Goal: Information Seeking & Learning: Learn about a topic

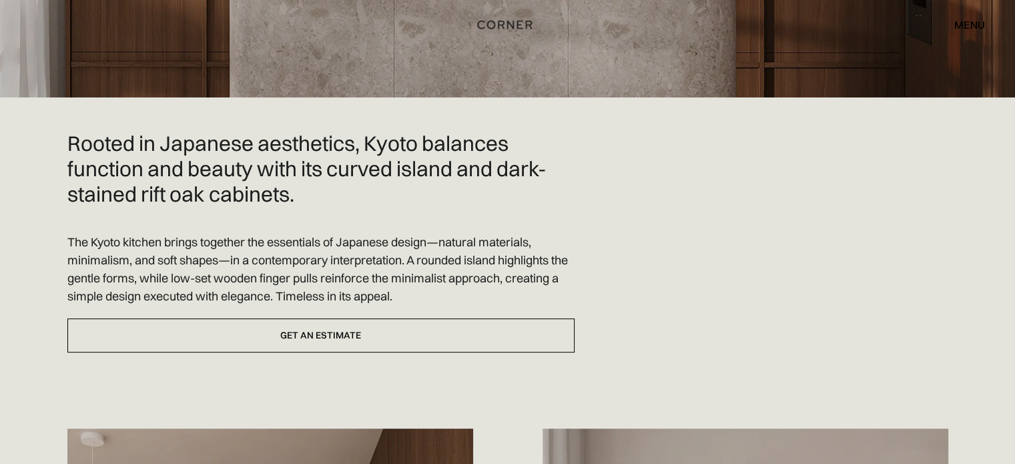
scroll to position [356, 0]
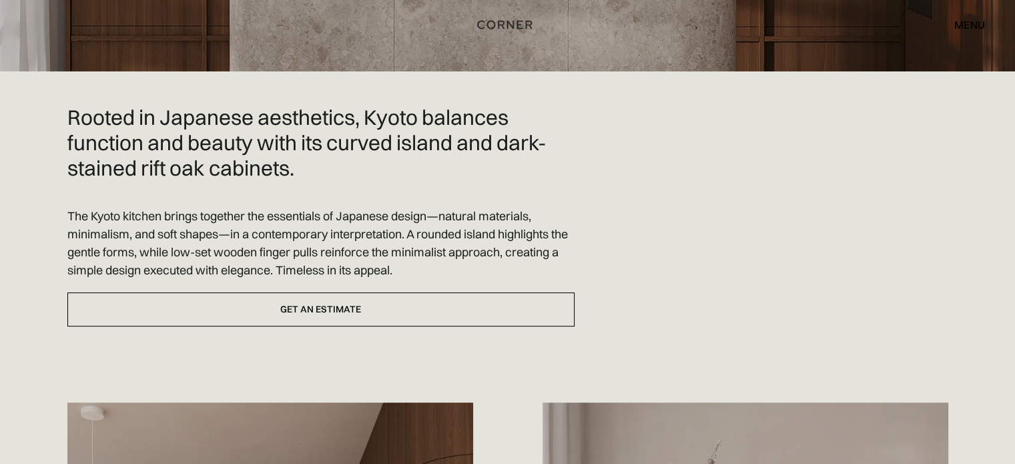
click at [307, 207] on p "The Kyoto kitchen brings together the essentials of Japanese design—natural mat…" at bounding box center [320, 243] width 507 height 72
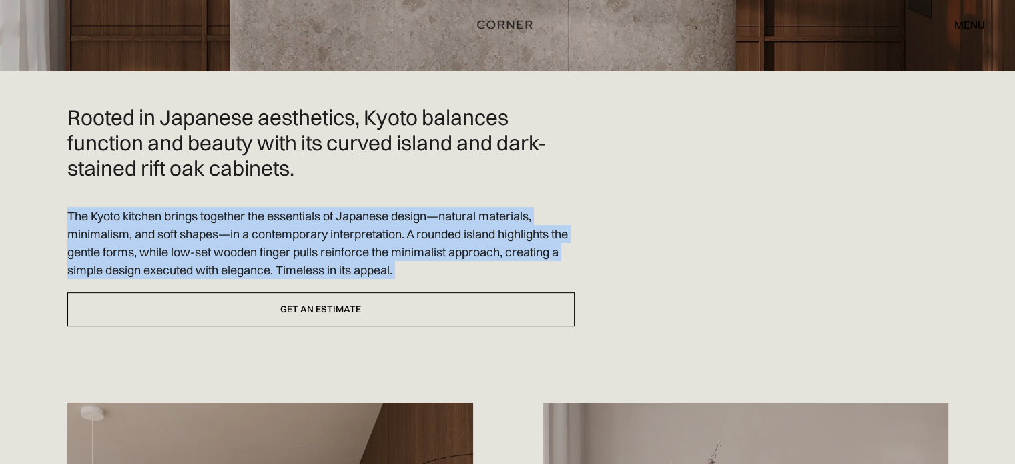
click at [307, 207] on p "The Kyoto kitchen brings together the essentials of Japanese design—natural mat…" at bounding box center [320, 243] width 507 height 72
copy div "The Kyoto kitchen brings together the essentials of Japanese design—natural mat…"
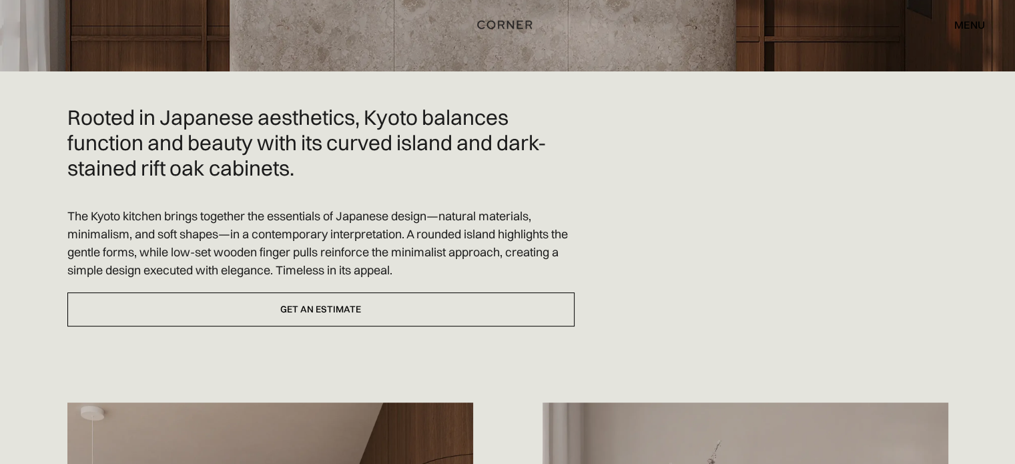
click at [208, 111] on h2 "Rooted in Japanese aesthetics, Kyoto balances function and beauty with its curv…" at bounding box center [320, 142] width 507 height 75
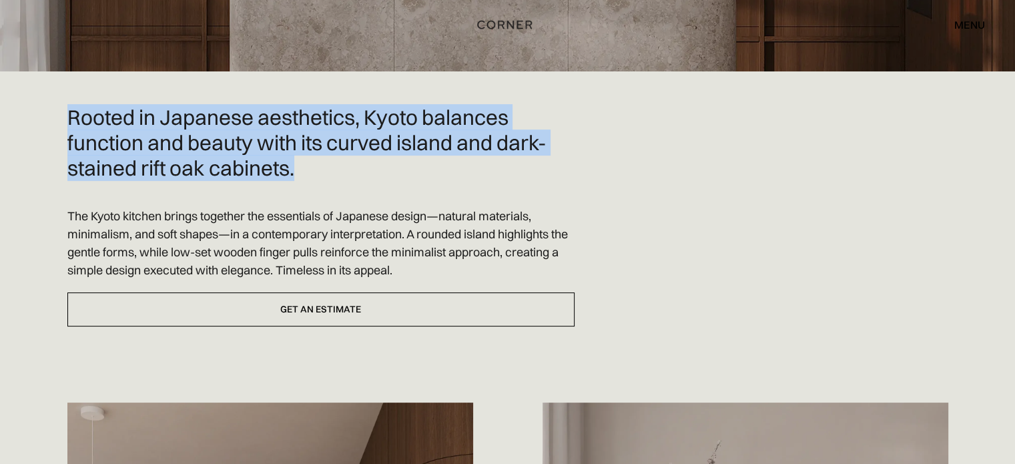
click at [208, 111] on h2 "Rooted in Japanese aesthetics, Kyoto balances function and beauty with its curv…" at bounding box center [320, 142] width 507 height 75
copy h2 "Rooted in Japanese aesthetics, Kyoto balances function and beauty with its curv…"
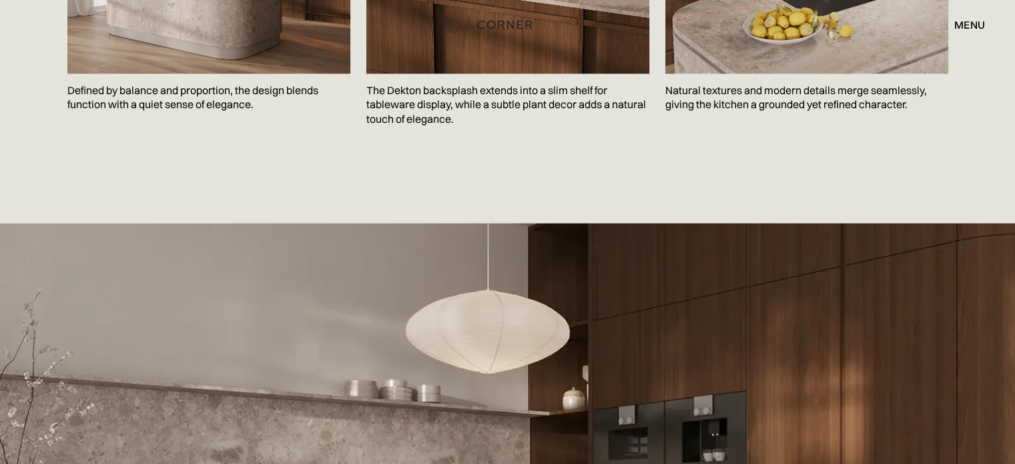
scroll to position [2403, 0]
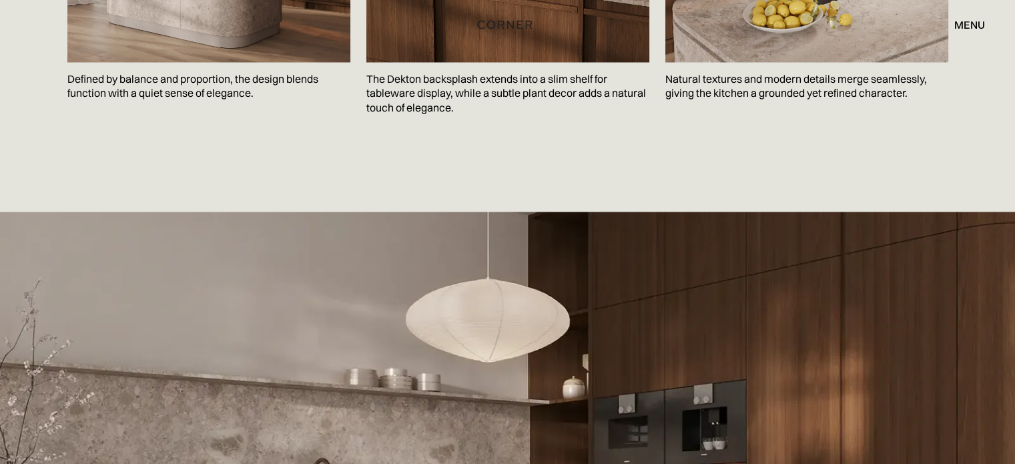
click at [725, 62] on p "Natural textures and modern details merge seamlessly, giving the kitchen a grou…" at bounding box center [806, 86] width 283 height 49
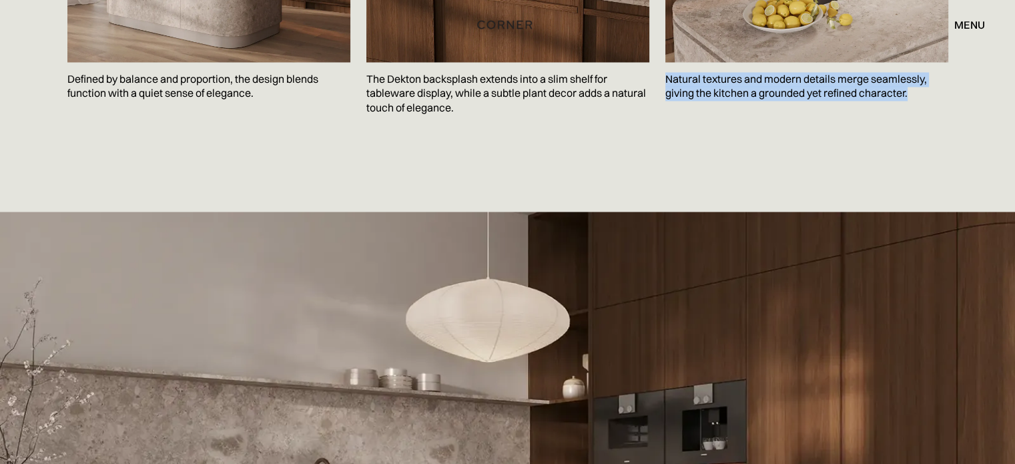
click at [725, 62] on p "Natural textures and modern details merge seamlessly, giving the kitchen a grou…" at bounding box center [806, 86] width 283 height 49
copy p "Natural textures and modern details merge seamlessly, giving the kitchen a grou…"
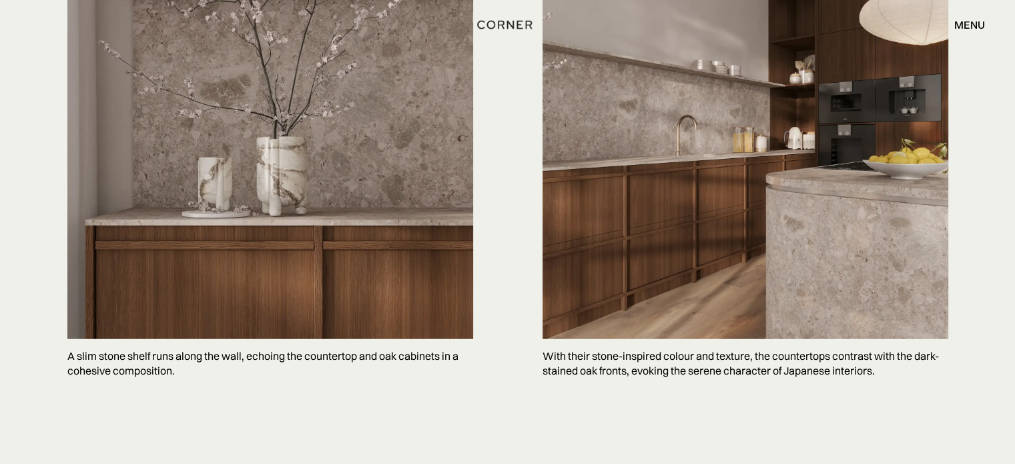
scroll to position [3381, 0]
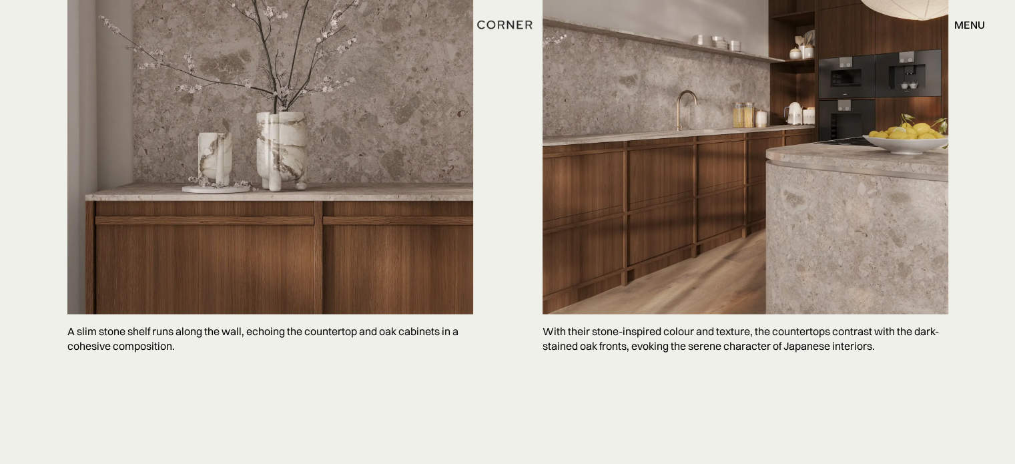
click at [105, 314] on p "A slim stone shelf runs along the wall, echoing the countertop and oak cabinets…" at bounding box center [270, 338] width 406 height 49
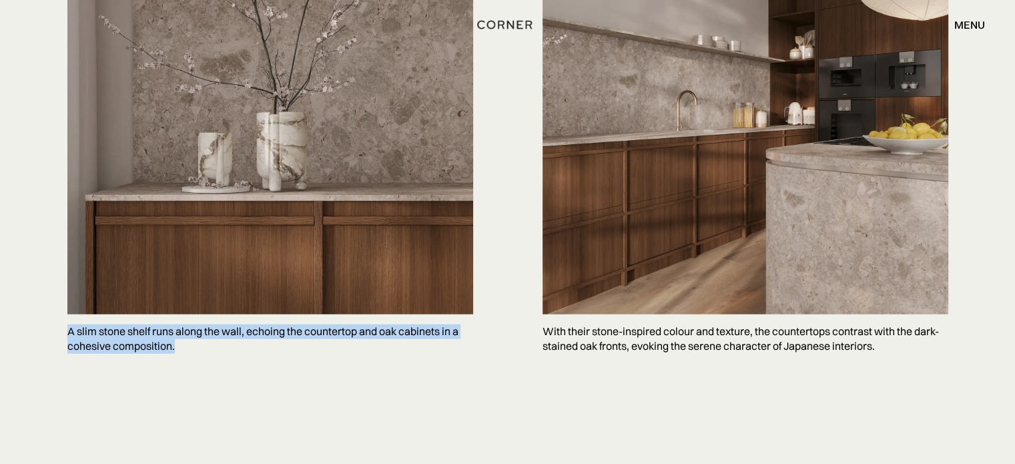
click at [105, 314] on p "A slim stone shelf runs along the wall, echoing the countertop and oak cabinets…" at bounding box center [270, 338] width 406 height 49
copy p "A slim stone shelf runs along the wall, echoing the countertop and oak cabinets…"
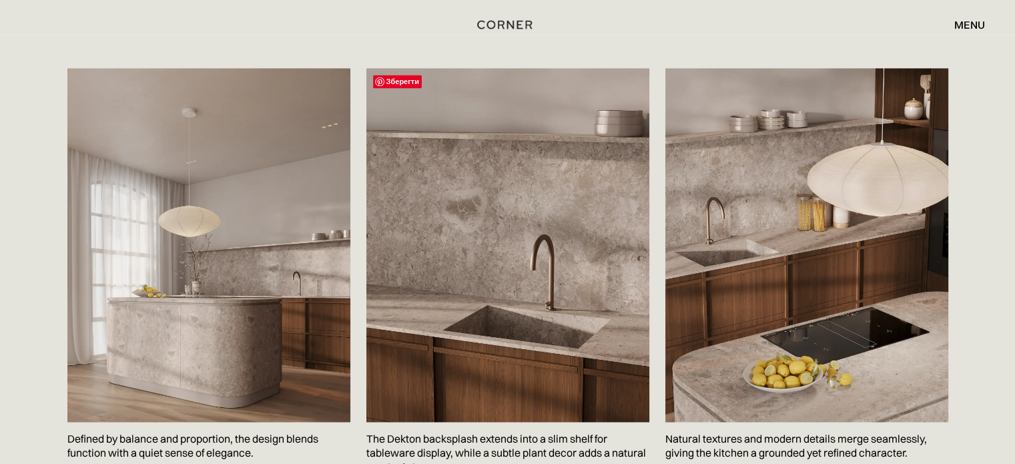
scroll to position [2136, 0]
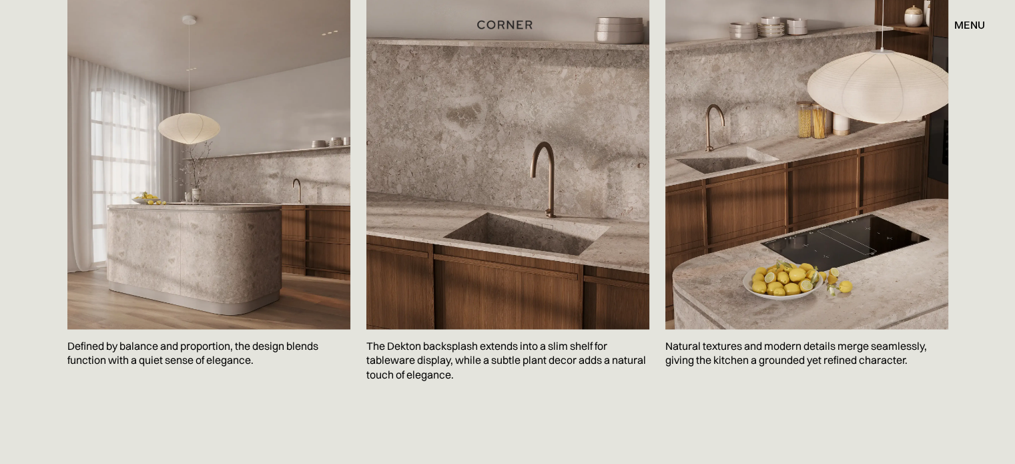
click at [209, 329] on p "Defined by balance and proportion, the design blends function with a quiet sens…" at bounding box center [208, 353] width 283 height 49
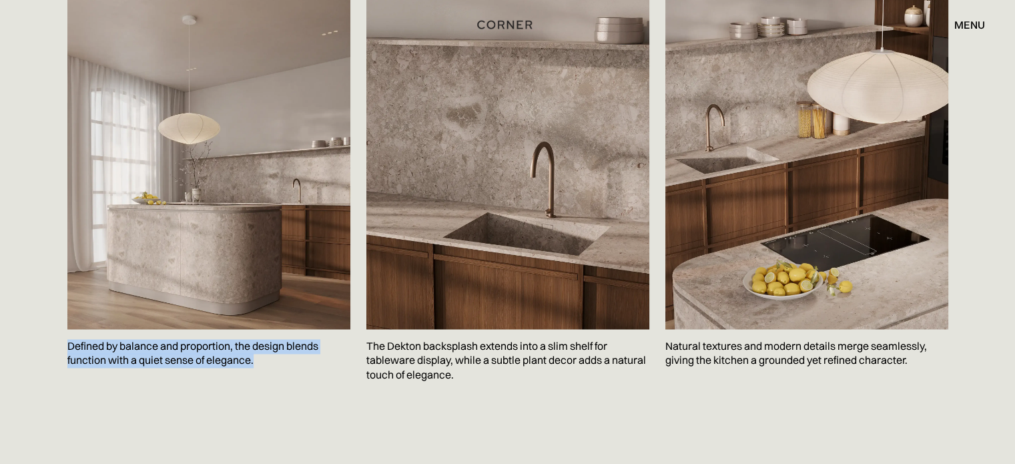
click at [209, 329] on p "Defined by balance and proportion, the design blends function with a quiet sens…" at bounding box center [208, 353] width 283 height 49
copy p "Defined by balance and proportion, the design blends function with a quiet sens…"
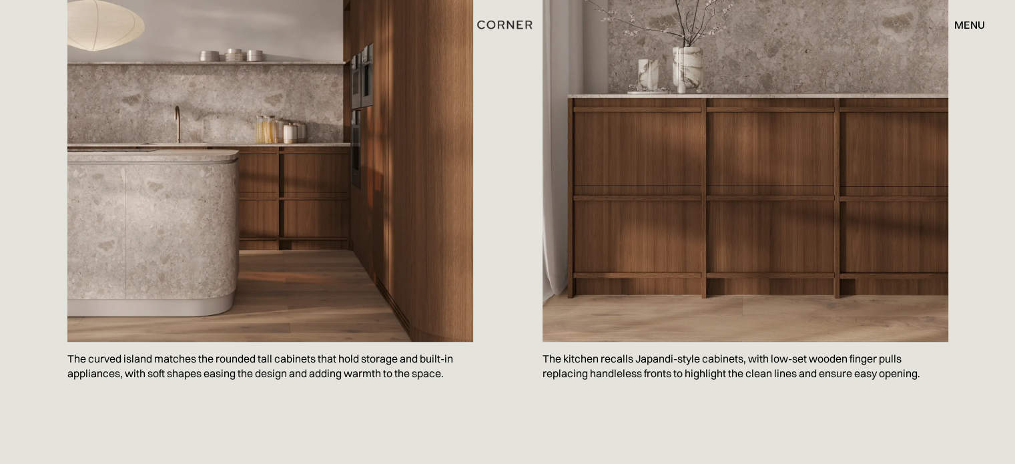
scroll to position [978, 0]
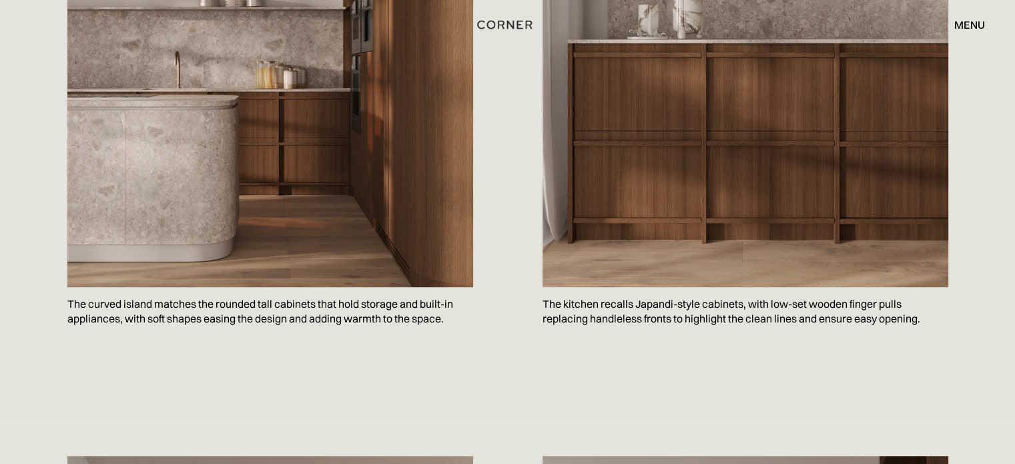
click at [203, 287] on p "The curved island matches the rounded tall cabinets that hold storage and built…" at bounding box center [270, 311] width 406 height 49
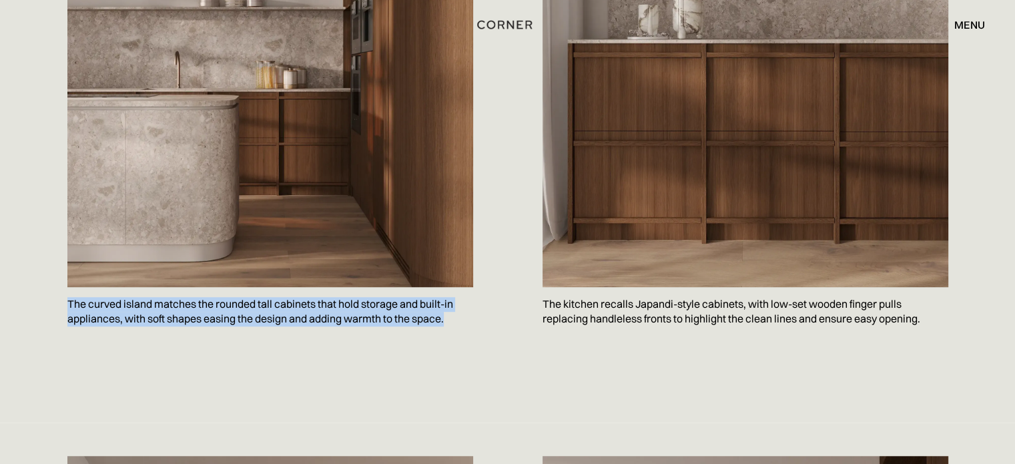
click at [203, 287] on p "The curved island matches the rounded tall cabinets that hold storage and built…" at bounding box center [270, 311] width 406 height 49
copy p "The curved island matches the rounded tall cabinets that hold storage and built…"
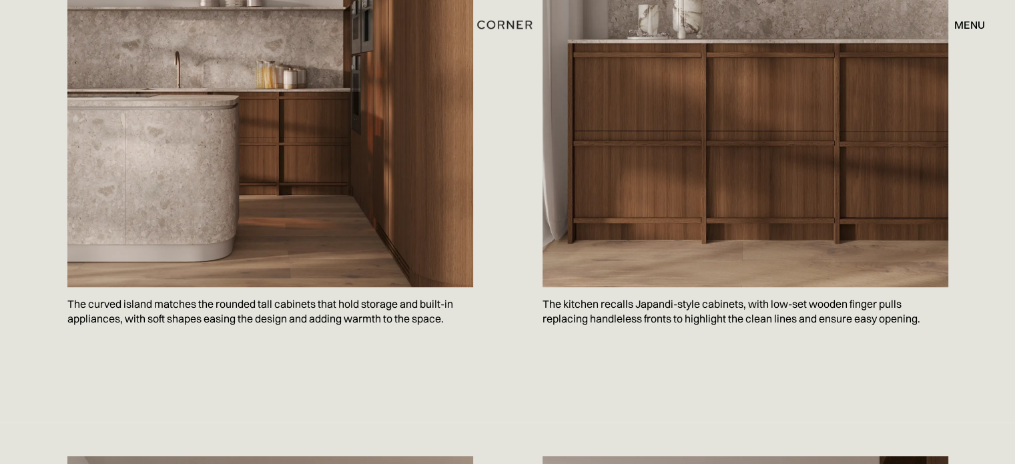
click at [620, 288] on p "The kitchen recalls Japandi-style cabinets, with low-set wooden finger pulls re…" at bounding box center [746, 311] width 406 height 49
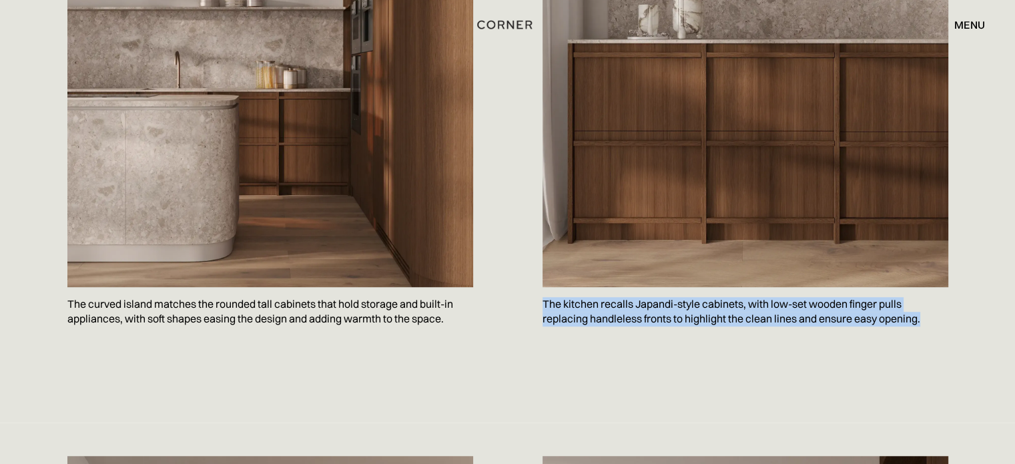
click at [620, 288] on p "The kitchen recalls Japandi-style cabinets, with low-set wooden finger pulls re…" at bounding box center [746, 311] width 406 height 49
copy body "The kitchen recalls Japandi-style cabinets, with low-set wooden finger pulls re…"
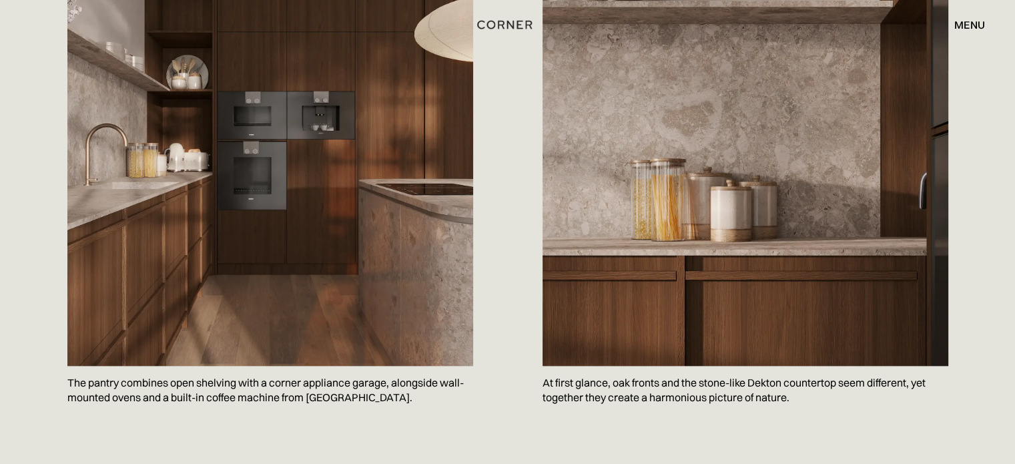
scroll to position [1602, 0]
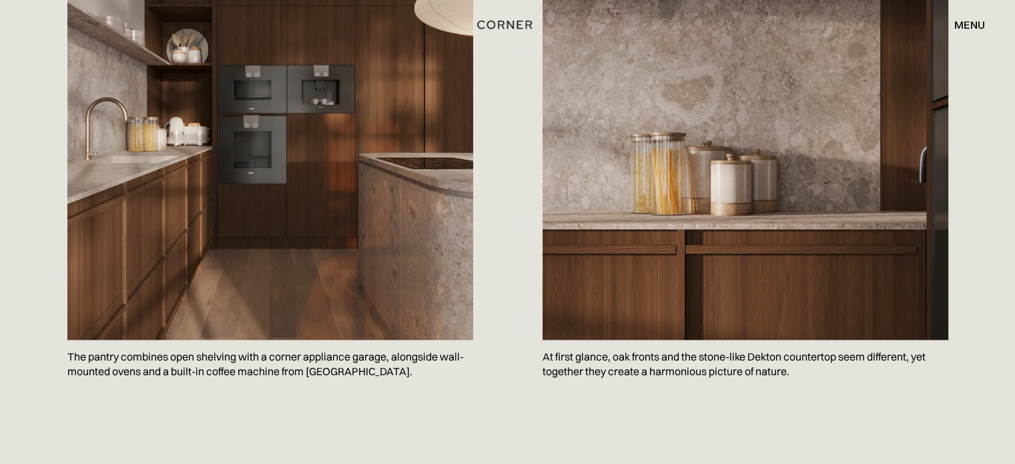
click at [219, 340] on p "The pantry combines open shelving with a corner appliance garage, alongside wal…" at bounding box center [270, 364] width 406 height 49
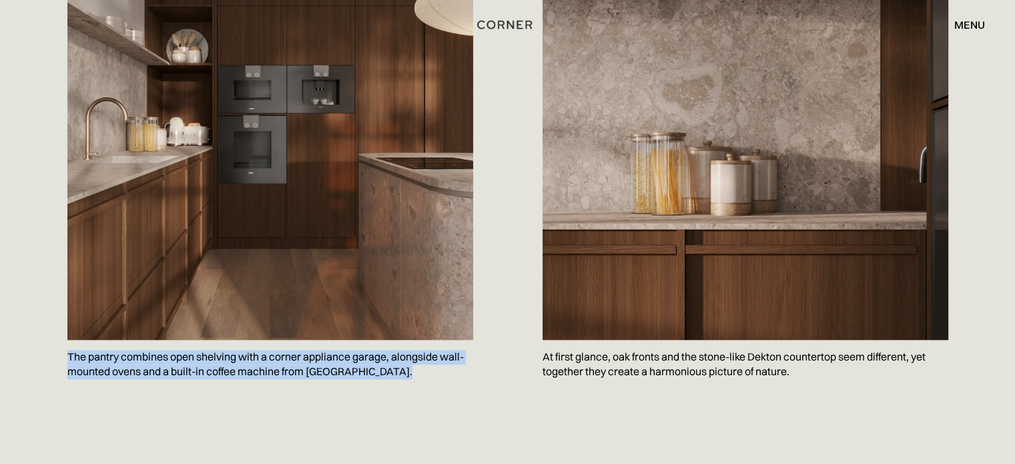
click at [219, 340] on p "The pantry combines open shelving with a corner appliance garage, alongside wal…" at bounding box center [270, 364] width 406 height 49
copy p "The pantry combines open shelving with a corner appliance garage, alongside wal…"
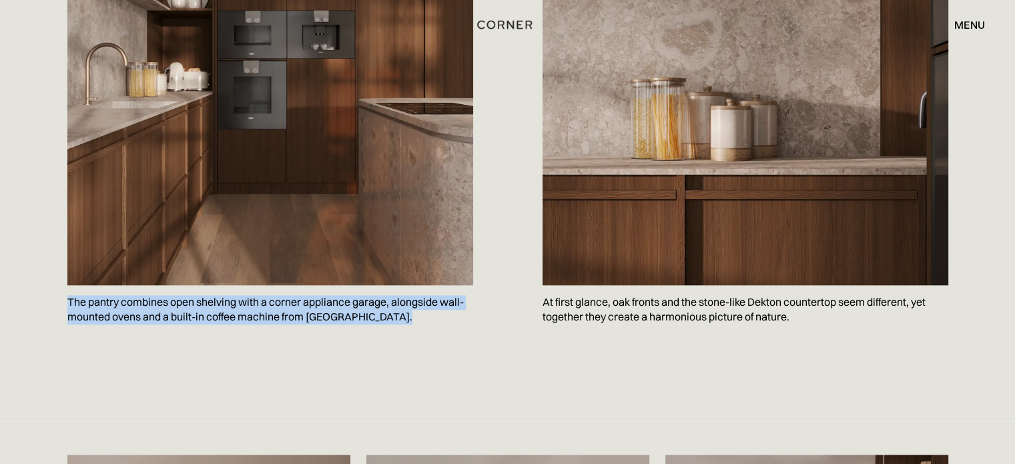
scroll to position [1691, 0]
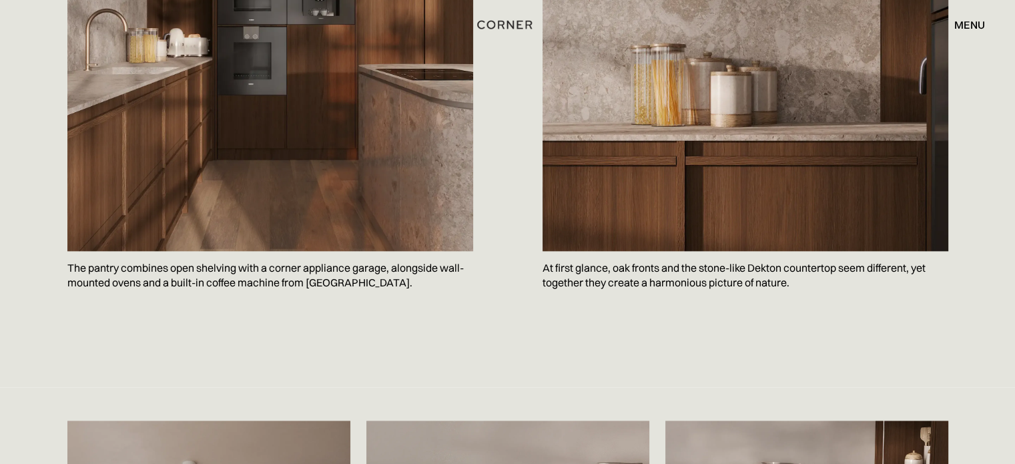
click at [619, 253] on p "At first glance, oak fronts and the stone-like Dekton countertop seem different…" at bounding box center [746, 275] width 406 height 49
click at [618, 253] on p "At first glance, oak fronts and the stone-like Dekton countertop seem different…" at bounding box center [746, 275] width 406 height 49
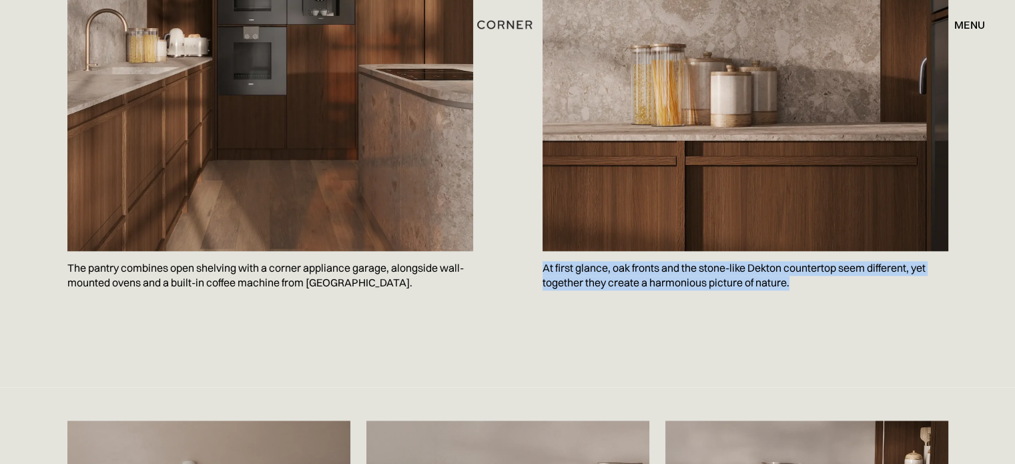
click at [618, 253] on p "At first glance, oak fronts and the stone-like Dekton countertop seem different…" at bounding box center [746, 275] width 406 height 49
copy p "At first glance, oak fronts and the stone-like Dekton countertop seem different…"
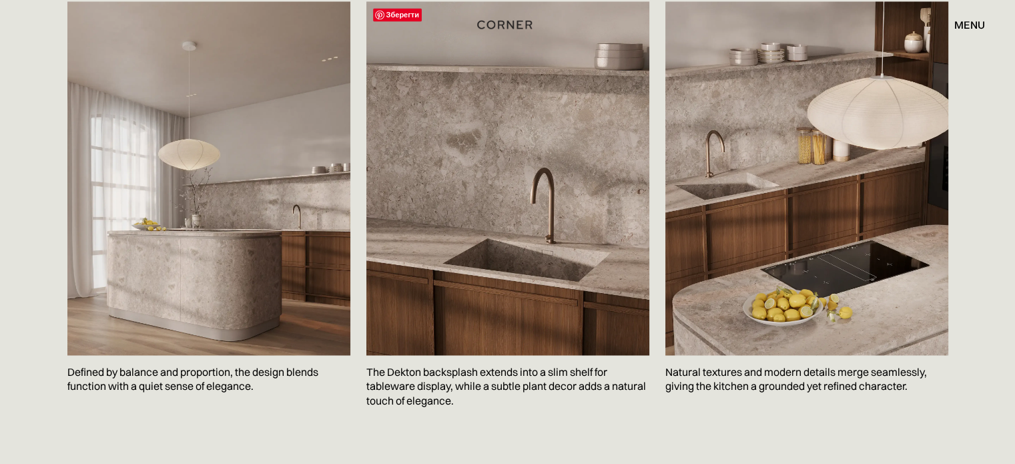
scroll to position [2136, 0]
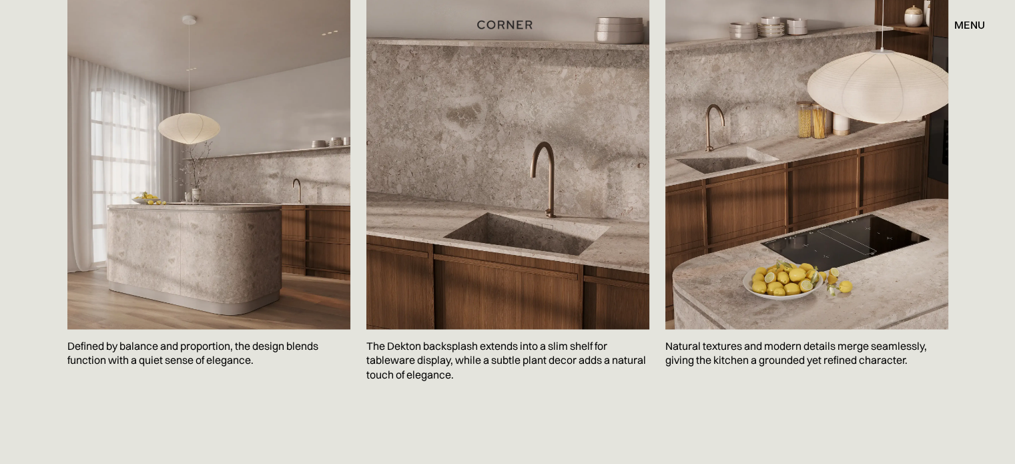
click at [445, 330] on p "The Dekton backsplash extends into a slim shelf for tableware display, while a …" at bounding box center [507, 360] width 283 height 63
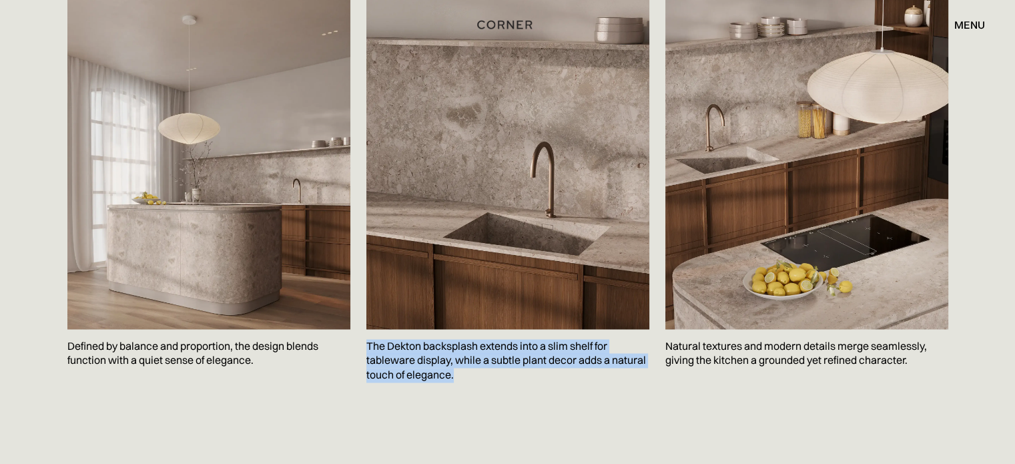
click at [445, 330] on p "The Dekton backsplash extends into a slim shelf for tableware display, while a …" at bounding box center [507, 360] width 283 height 63
copy p "The Dekton backsplash extends into a slim shelf for tableware display, while a …"
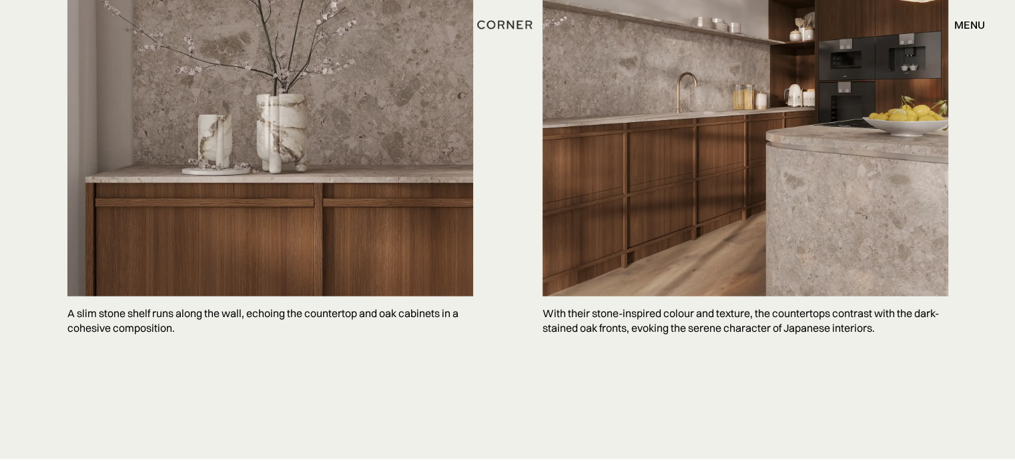
scroll to position [3381, 0]
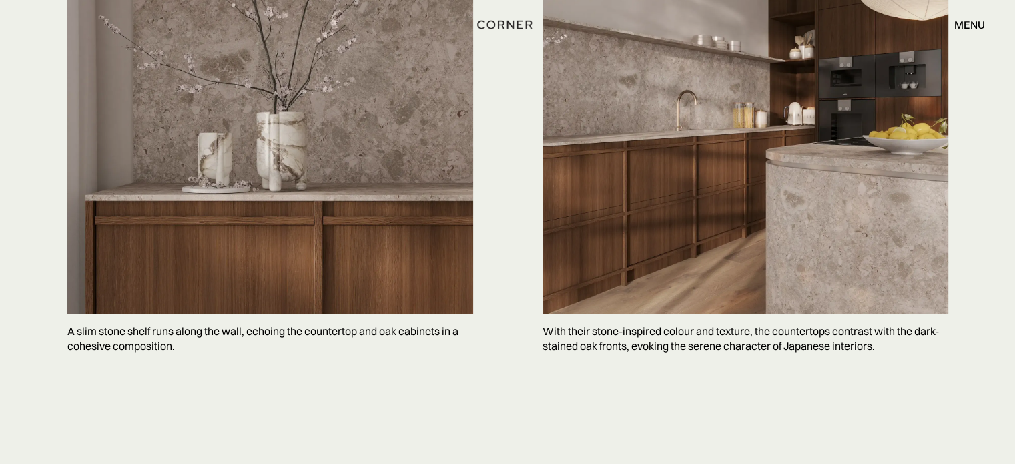
click at [608, 314] on p "With their stone-inspired colour and texture, the countertops contrast with the…" at bounding box center [746, 338] width 406 height 49
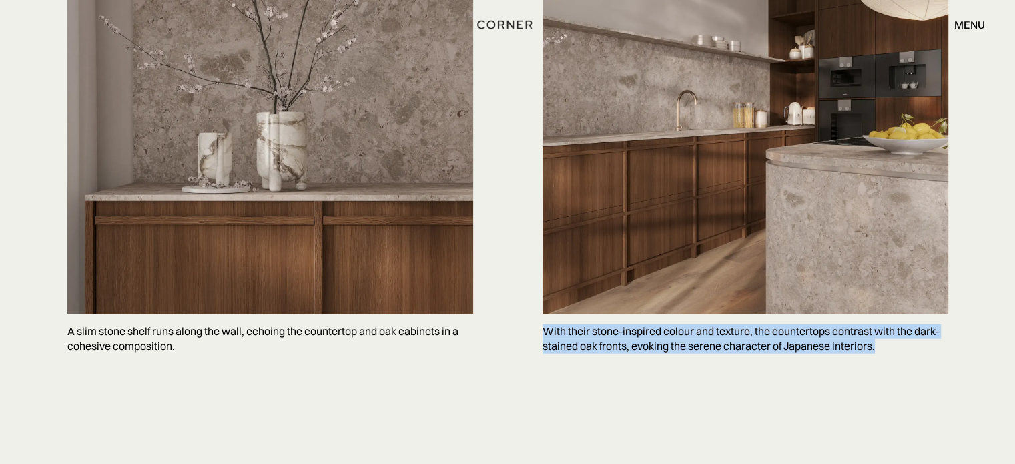
click at [608, 314] on p "With their stone-inspired colour and texture, the countertops contrast with the…" at bounding box center [746, 338] width 406 height 49
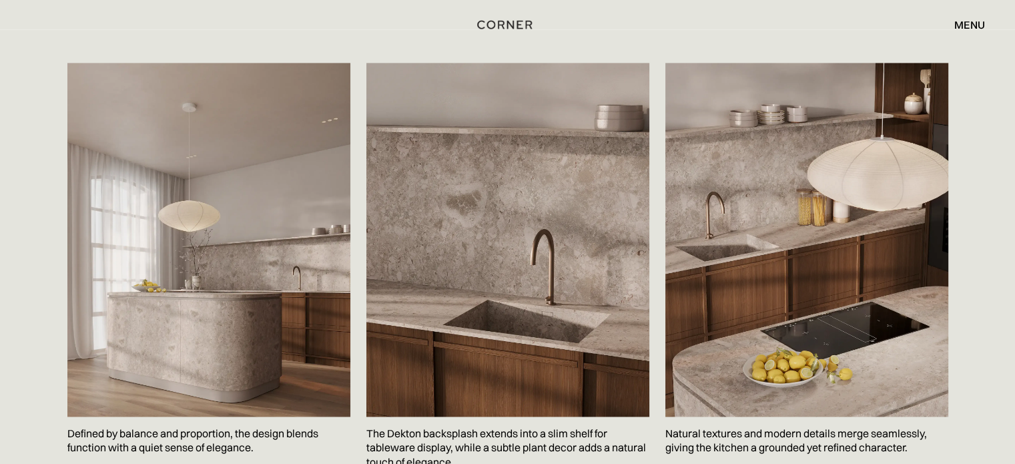
scroll to position [2082, 0]
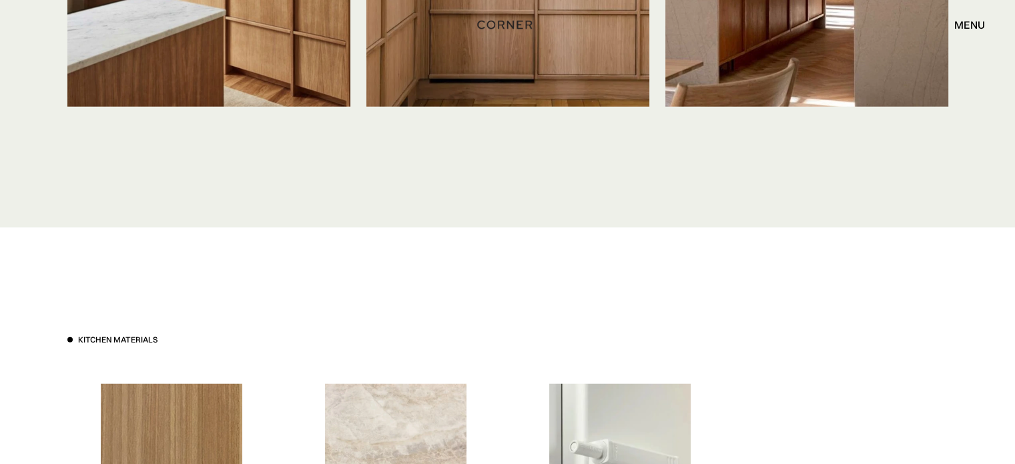
scroll to position [3559, 0]
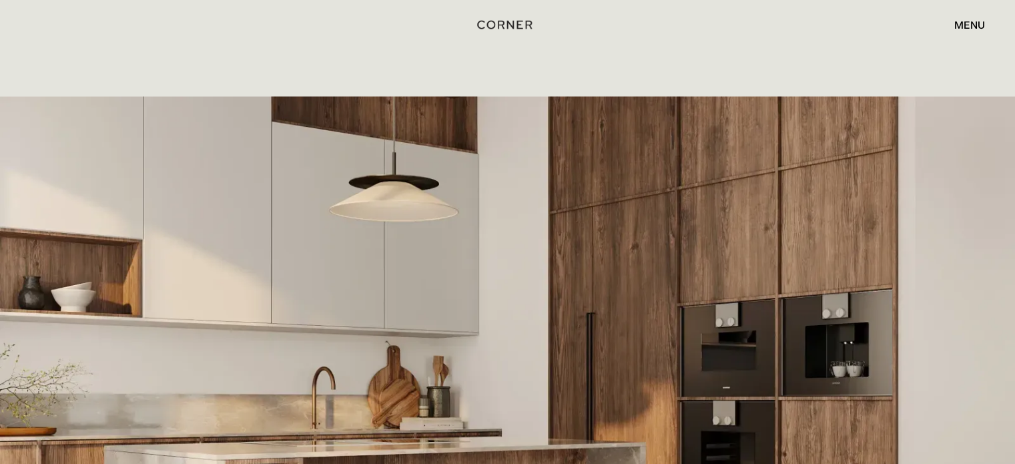
scroll to position [2225, 0]
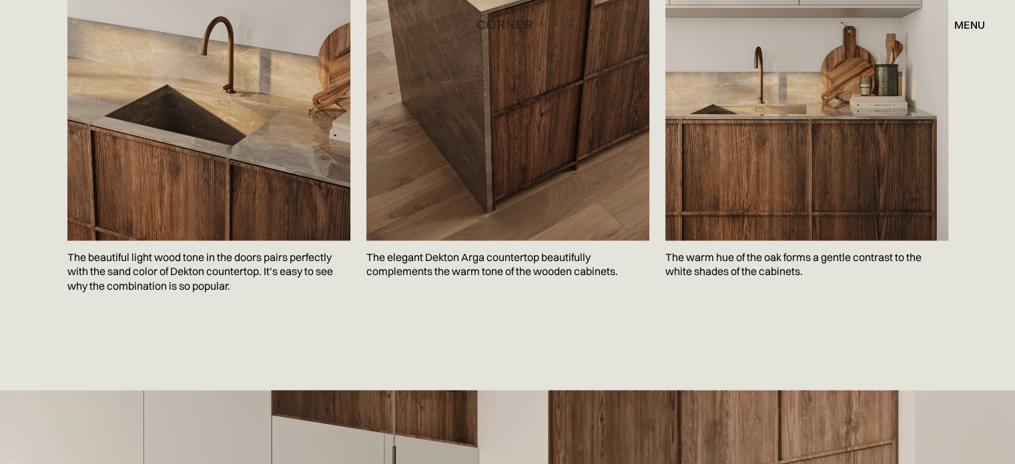
click at [212, 240] on p "The beautiful light wood tone in the doors pairs perfectly with the sand color …" at bounding box center [208, 271] width 283 height 63
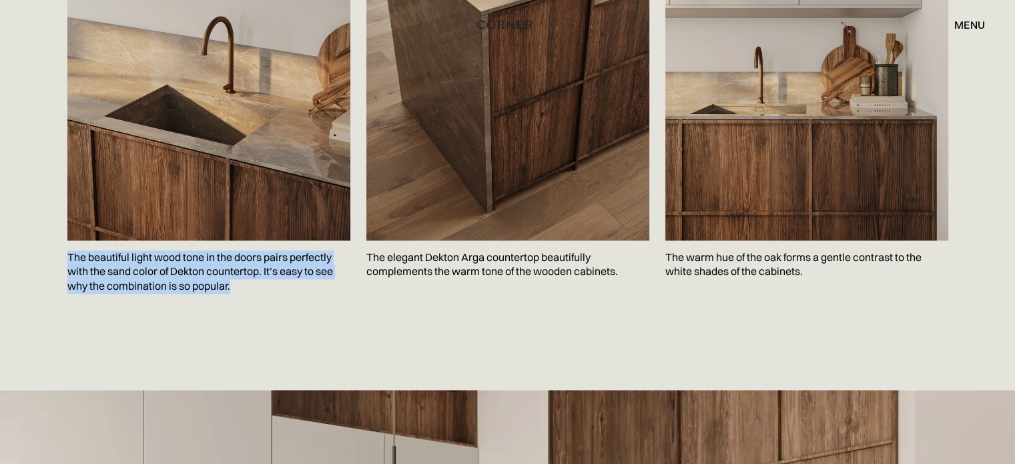
click at [212, 240] on p "The beautiful light wood tone in the doors pairs perfectly with the sand color …" at bounding box center [208, 271] width 283 height 63
copy p "The beautiful light wood tone in the doors pairs perfectly with the sand color …"
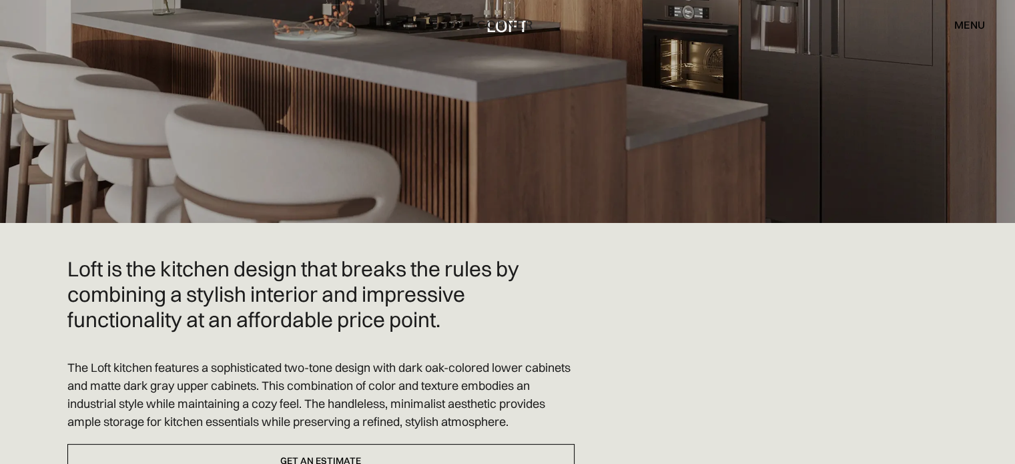
scroll to position [534, 0]
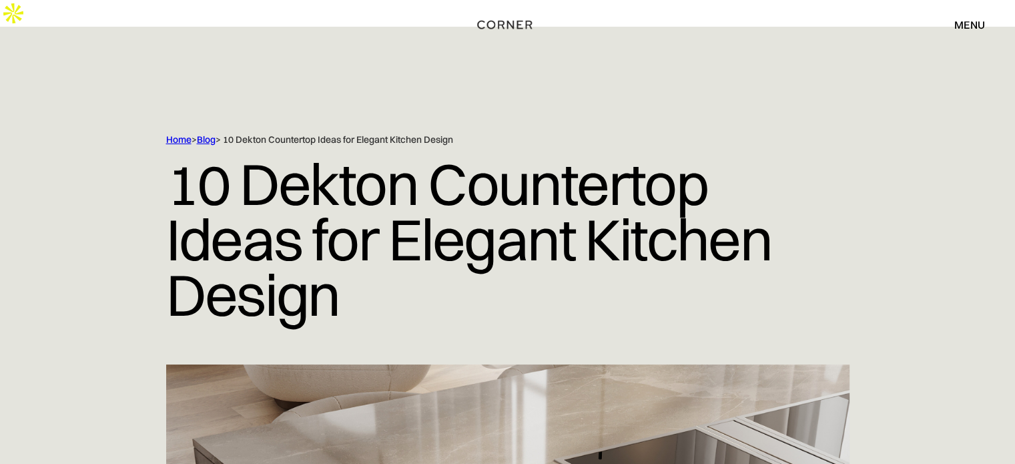
click at [590, 71] on div at bounding box center [507, 80] width 1015 height 107
drag, startPoint x: 651, startPoint y: 47, endPoint x: 585, endPoint y: 57, distance: 66.7
click at [585, 57] on div at bounding box center [507, 80] width 1015 height 107
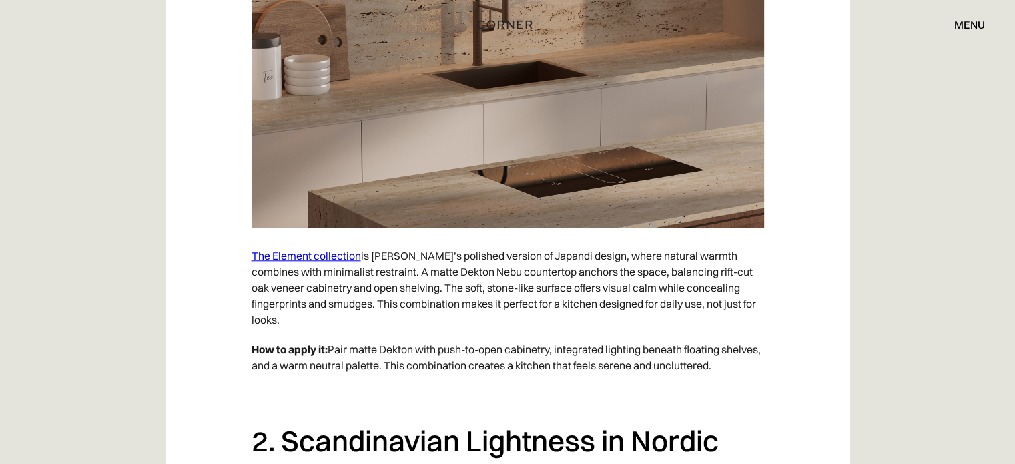
scroll to position [1424, 0]
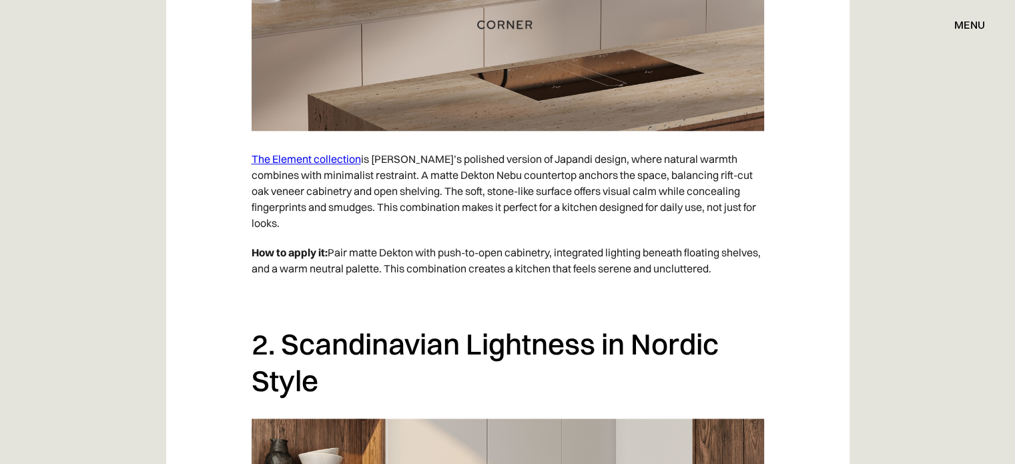
click at [347, 152] on link "The Element collection" at bounding box center [306, 158] width 109 height 13
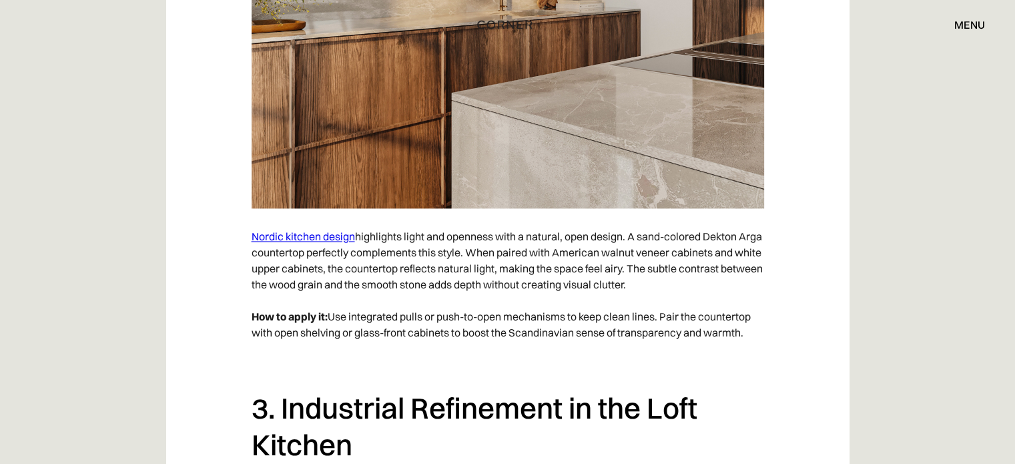
scroll to position [2140, 0]
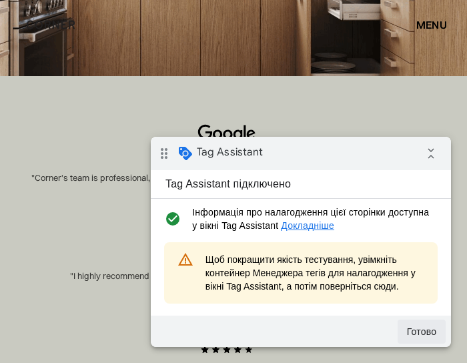
scroll to position [356, 0]
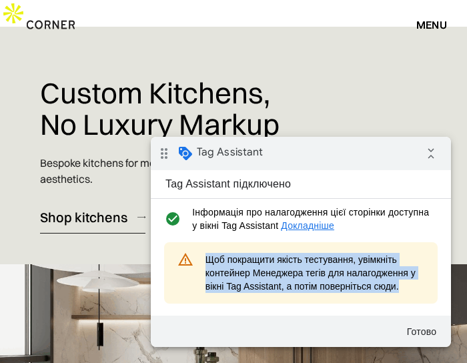
drag, startPoint x: 201, startPoint y: 254, endPoint x: 409, endPoint y: 286, distance: 210.7
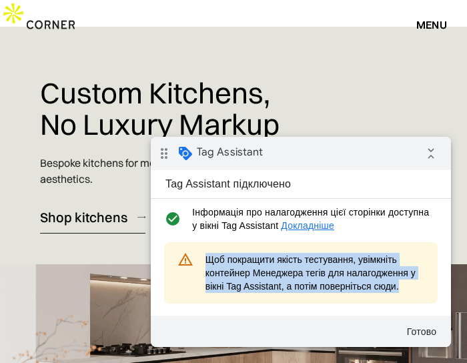
click at [409, 286] on div "warning_amber Щоб покращити якість тестування, увімкніть контейнер Менеджера те…" at bounding box center [301, 272] width 274 height 61
copy span "Щоб покращити якість тестування, увімкніть контейнер Менеджера тегів для налаго…"
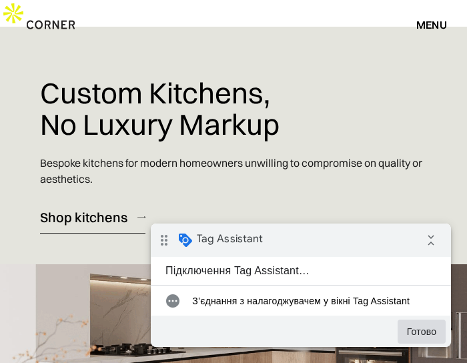
click at [441, 328] on button "Готово" at bounding box center [422, 332] width 48 height 24
